Goal: Communication & Community: Answer question/provide support

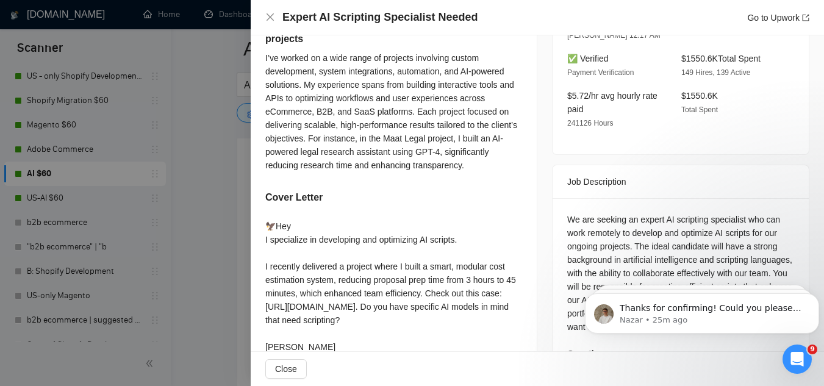
scroll to position [1383, 0]
click at [701, 308] on p "Thanks for confirming! Could you please let us know which plan you’d like to re…" at bounding box center [712, 309] width 184 height 12
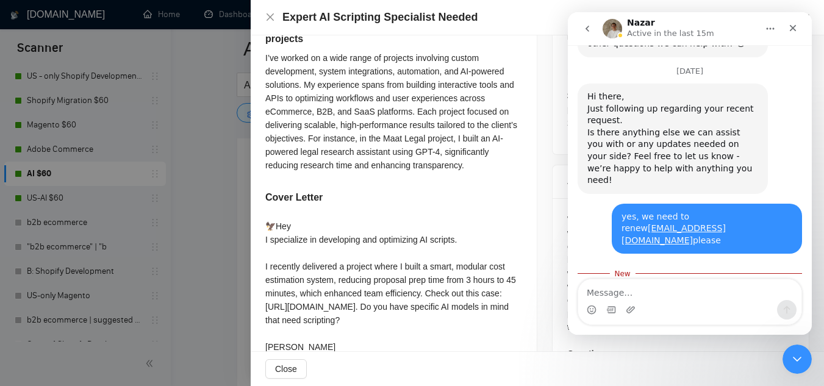
scroll to position [1391, 0]
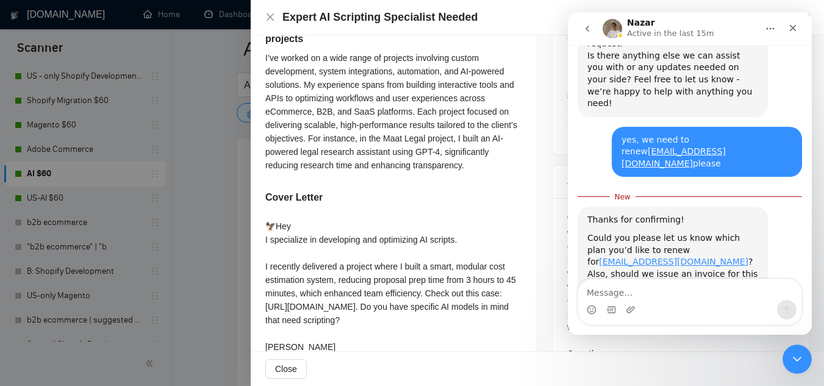
click at [698, 294] on textarea "Message…" at bounding box center [690, 290] width 223 height 21
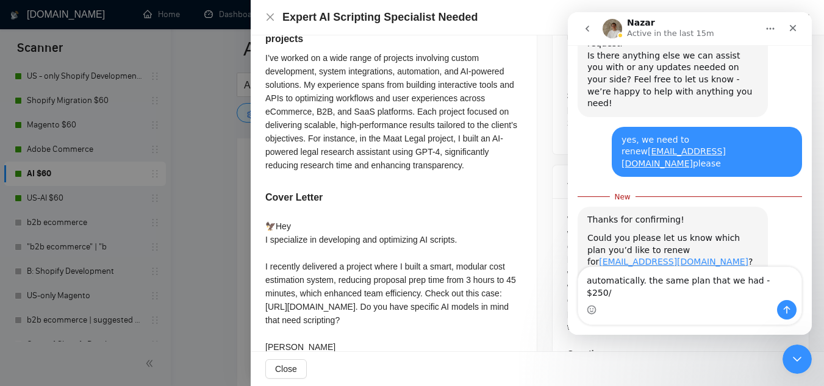
type textarea "automatically. the same plan that we had - $250/m"
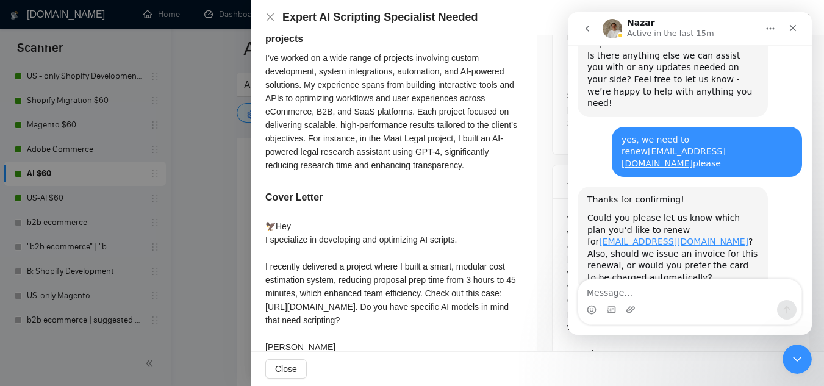
scroll to position [1419, 0]
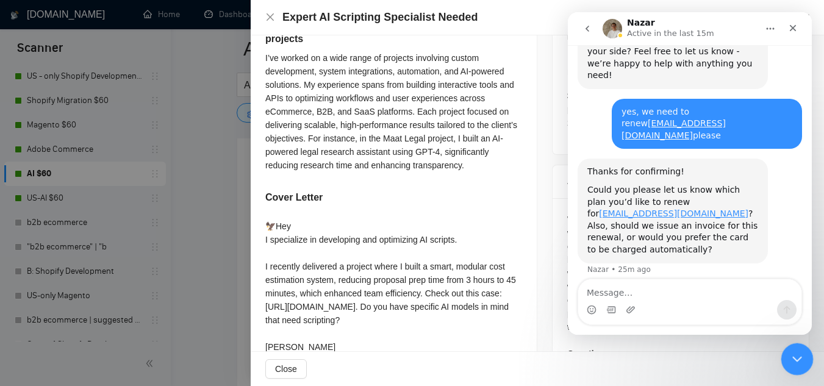
click at [799, 369] on div "Close Intercom Messenger" at bounding box center [795, 357] width 29 height 29
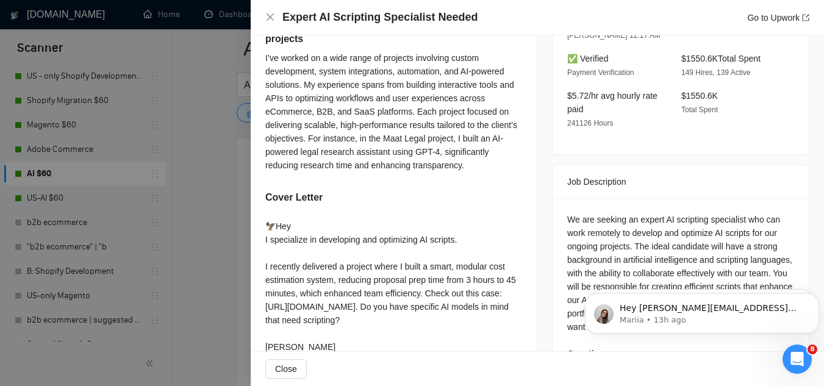
scroll to position [0, 0]
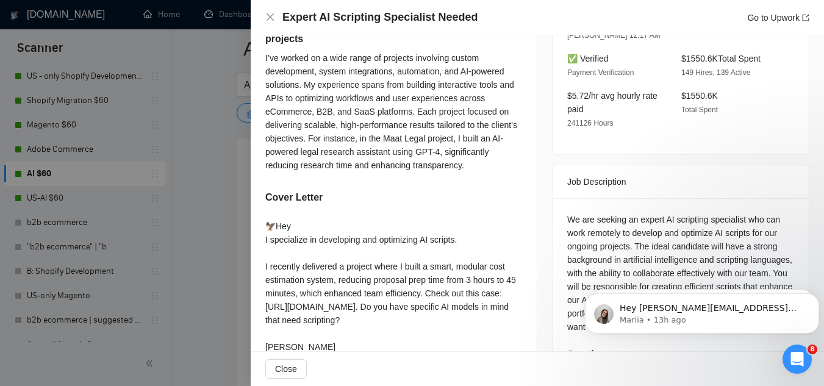
click at [233, 126] on div at bounding box center [412, 193] width 824 height 386
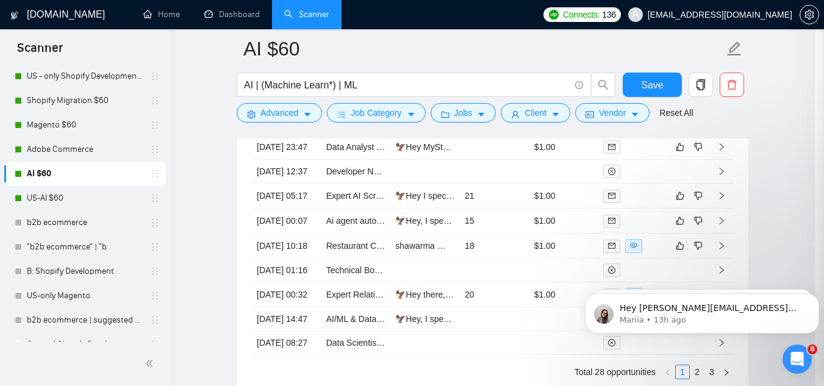
click at [209, 72] on div at bounding box center [412, 193] width 824 height 386
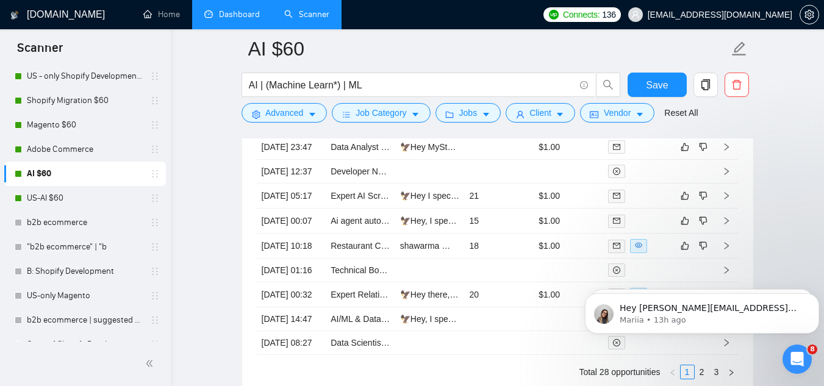
click at [232, 14] on link "Dashboard" at bounding box center [232, 14] width 56 height 10
